Goal: Information Seeking & Learning: Learn about a topic

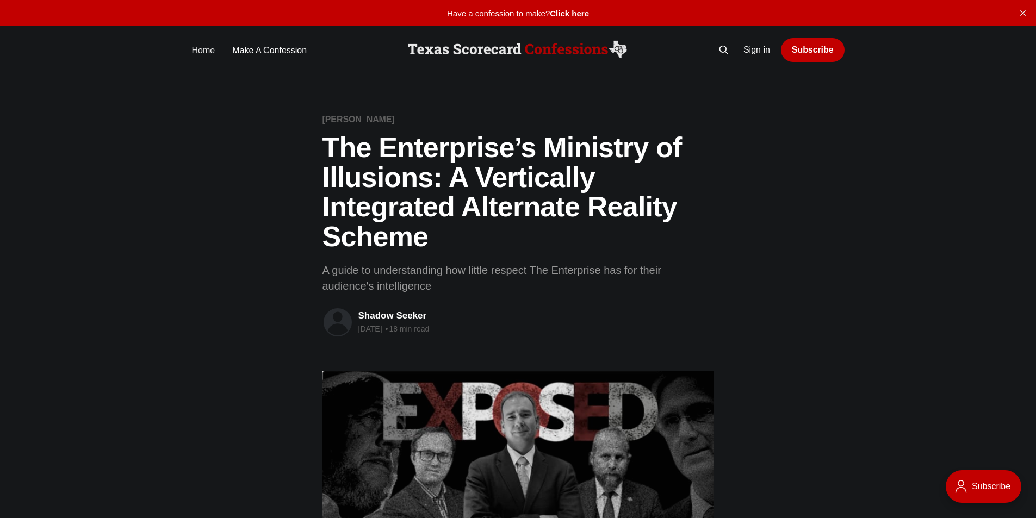
click at [202, 51] on link "Home" at bounding box center [203, 50] width 23 height 15
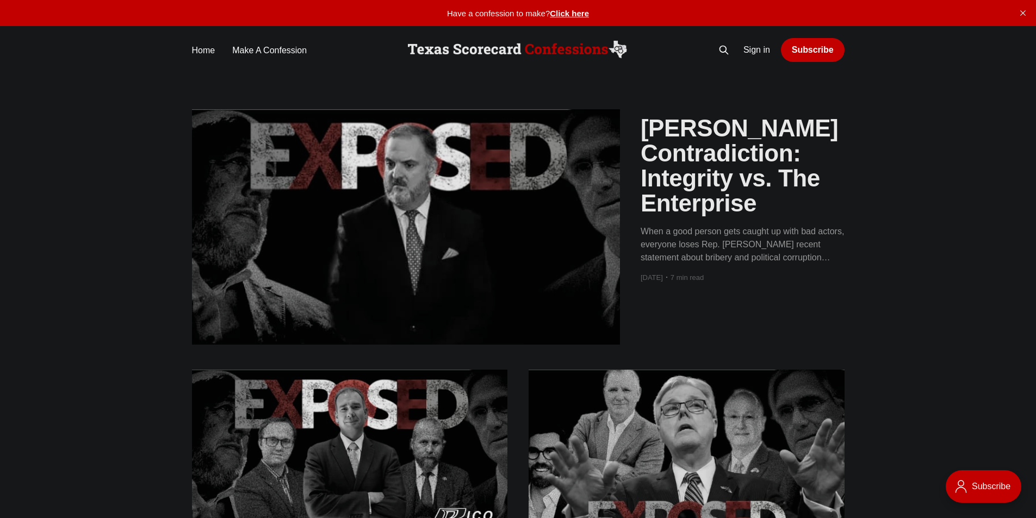
click at [658, 176] on h2 "[PERSON_NAME] Contradiction: Integrity vs. The Enterprise" at bounding box center [742, 166] width 204 height 101
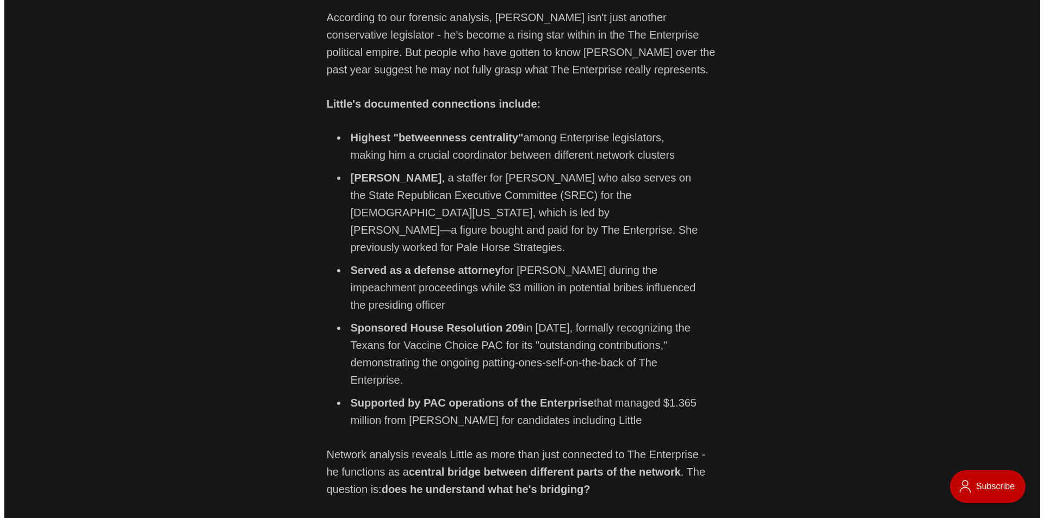
scroll to position [1413, 0]
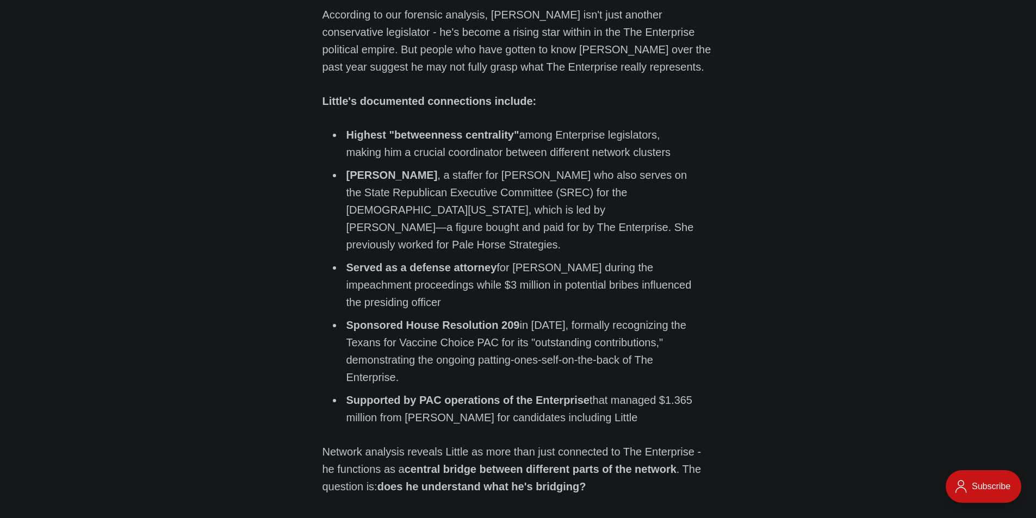
click at [992, 486] on div "Subscribe" at bounding box center [983, 486] width 76 height 33
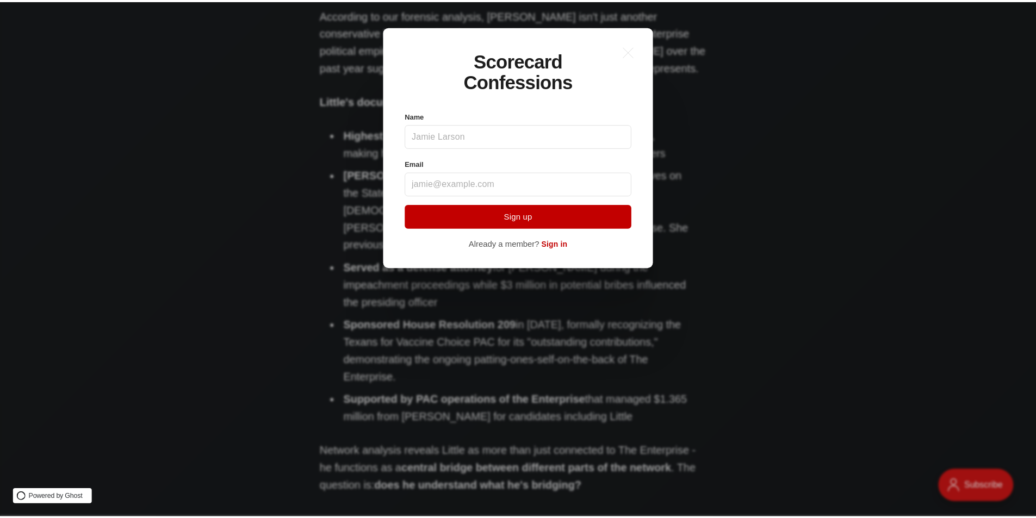
scroll to position [0, 0]
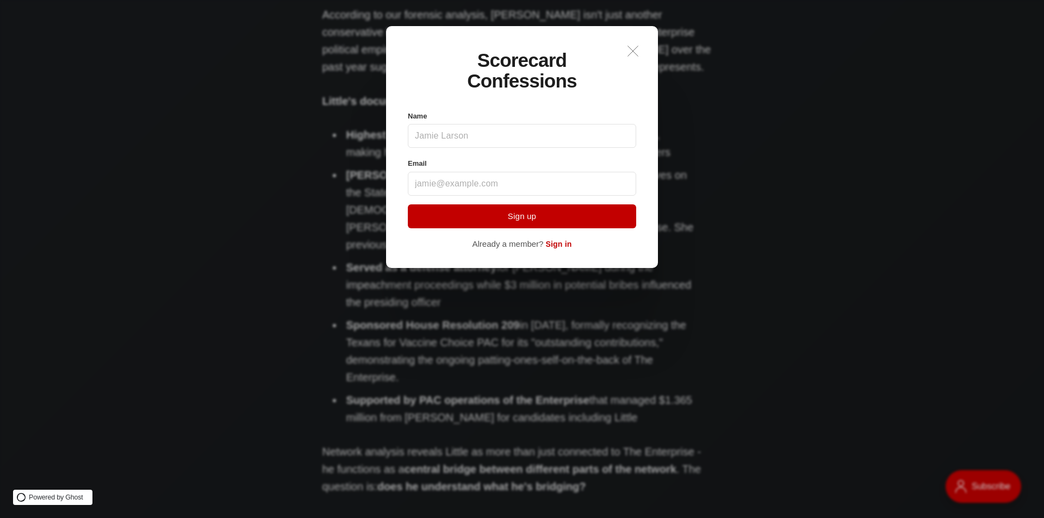
click at [635, 52] on icon ".a{fill:none;stroke:currentColor;stroke-linecap:round;stroke-linejoin:round;str…" at bounding box center [633, 51] width 24 height 24
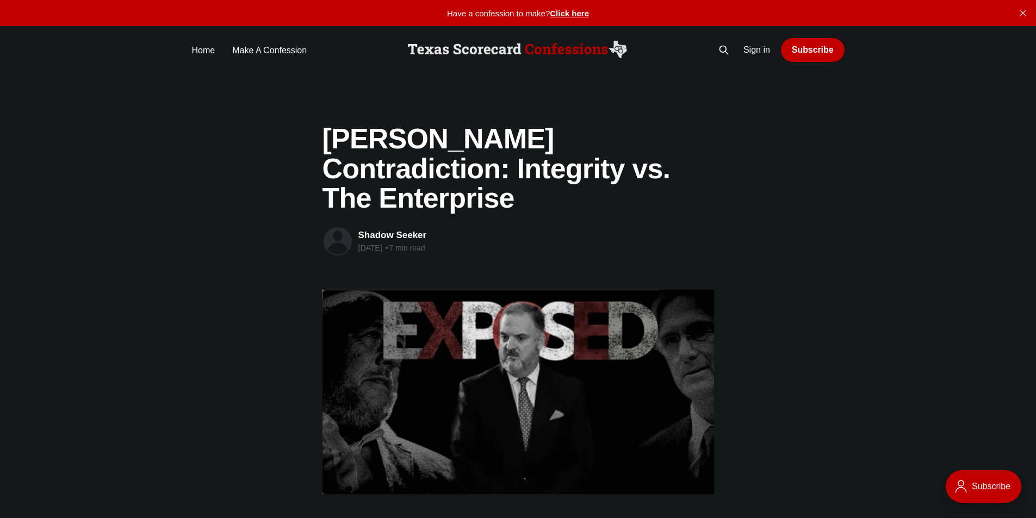
click at [483, 48] on img at bounding box center [517, 50] width 225 height 22
